Goal: Information Seeking & Learning: Learn about a topic

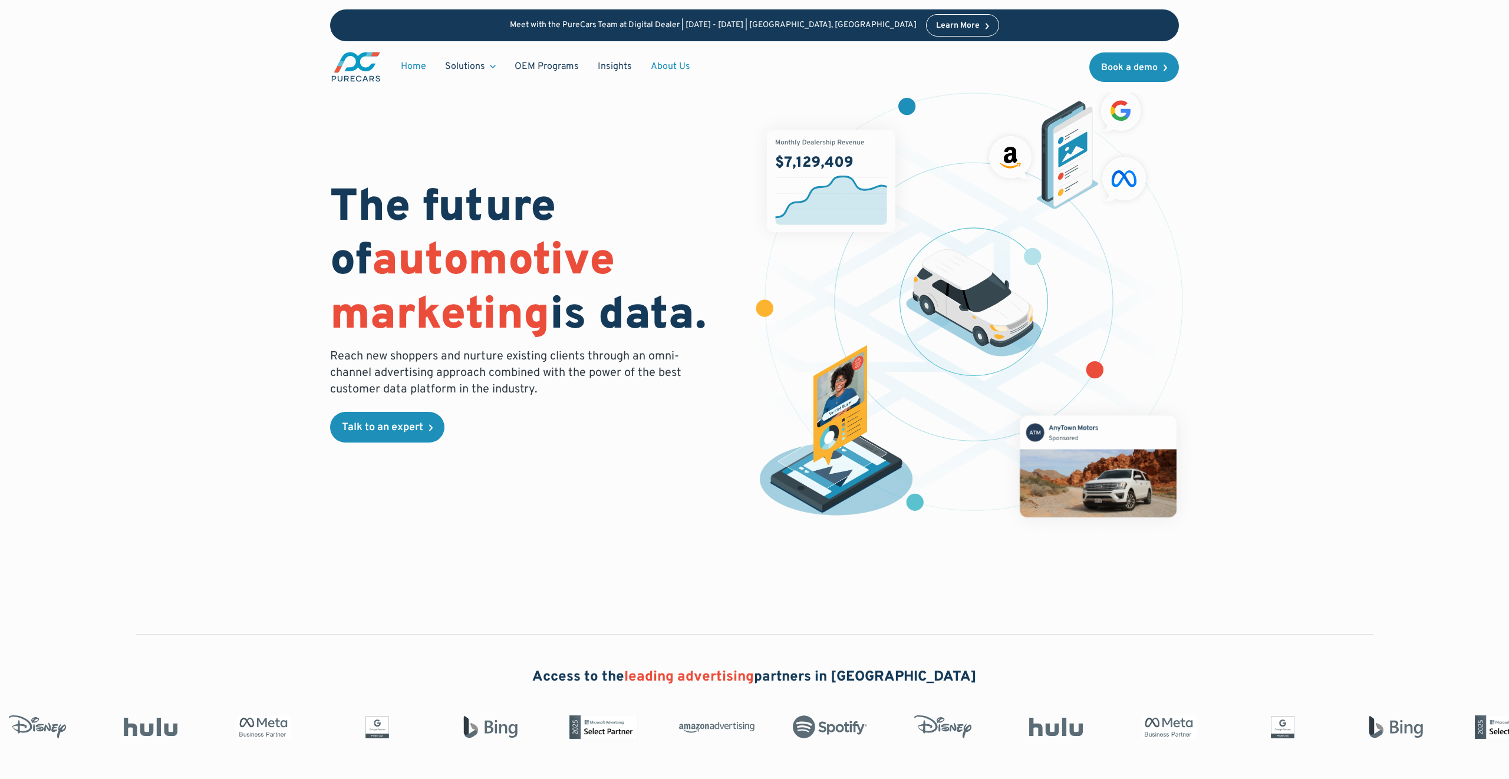
click at [673, 61] on link "About Us" at bounding box center [670, 66] width 58 height 22
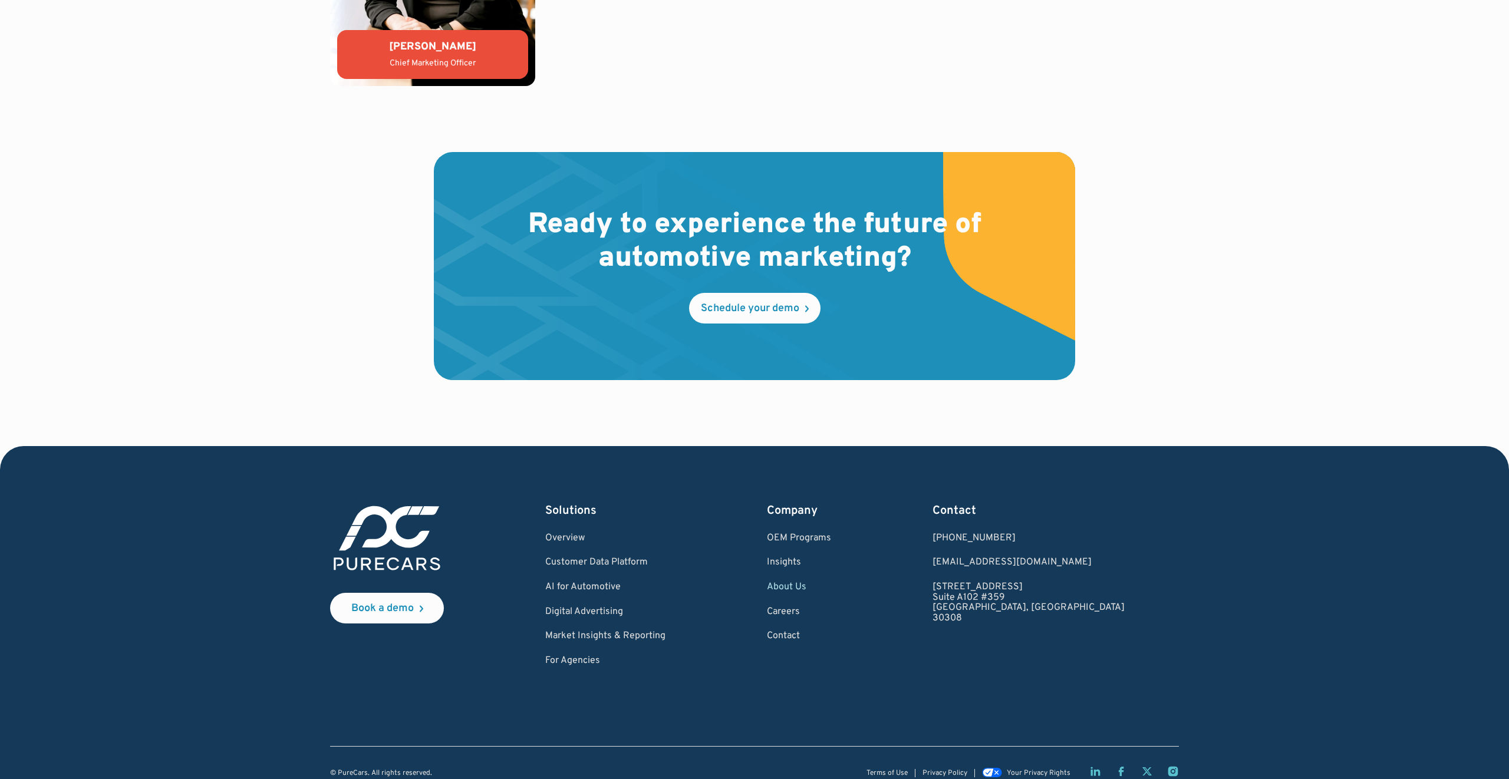
scroll to position [3239, 0]
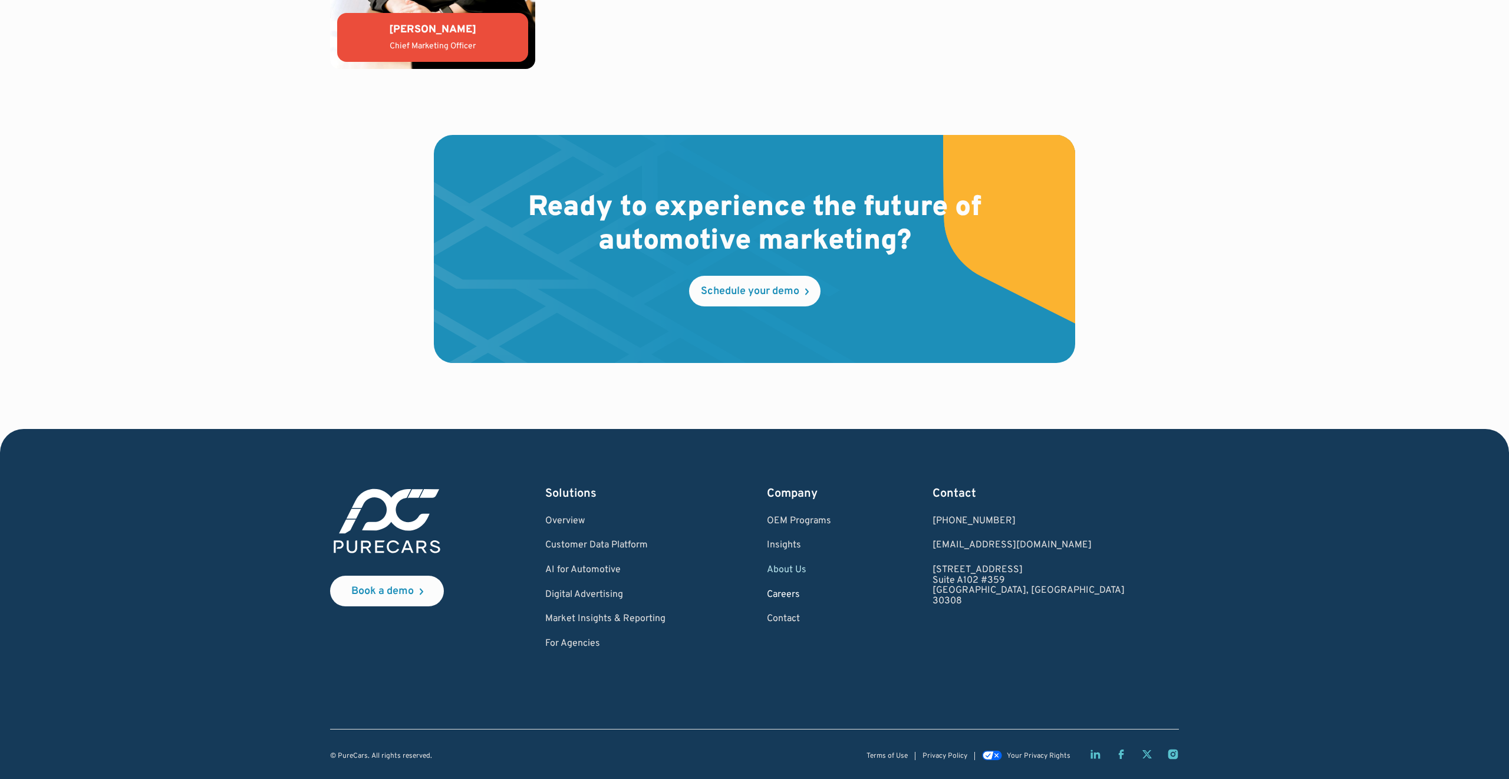
click at [831, 594] on link "Careers" at bounding box center [799, 595] width 64 height 11
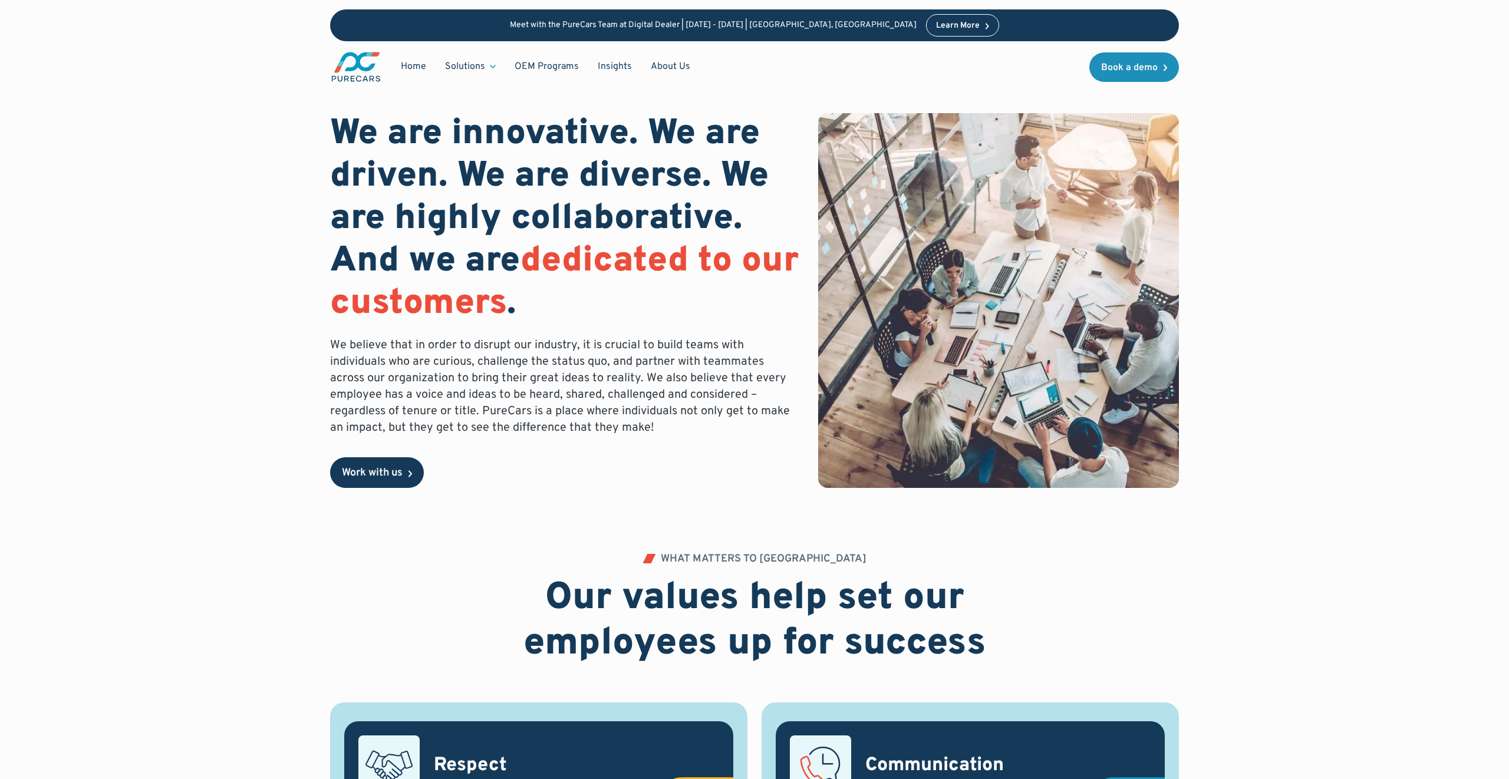
click at [409, 466] on link "Work with us" at bounding box center [377, 472] width 94 height 31
